Goal: Go to known website: Access a specific website the user already knows

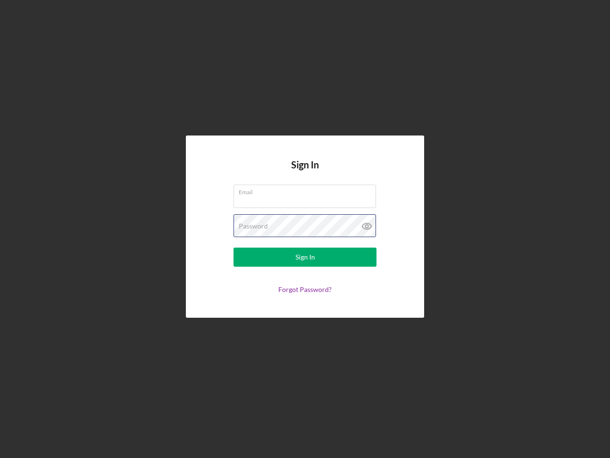
click at [305, 229] on div "Password" at bounding box center [305, 226] width 143 height 24
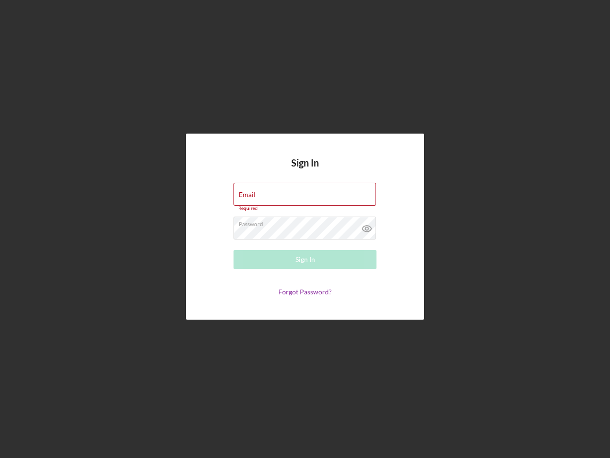
click at [367, 226] on icon at bounding box center [367, 229] width 24 height 24
